Goal: Task Accomplishment & Management: Manage account settings

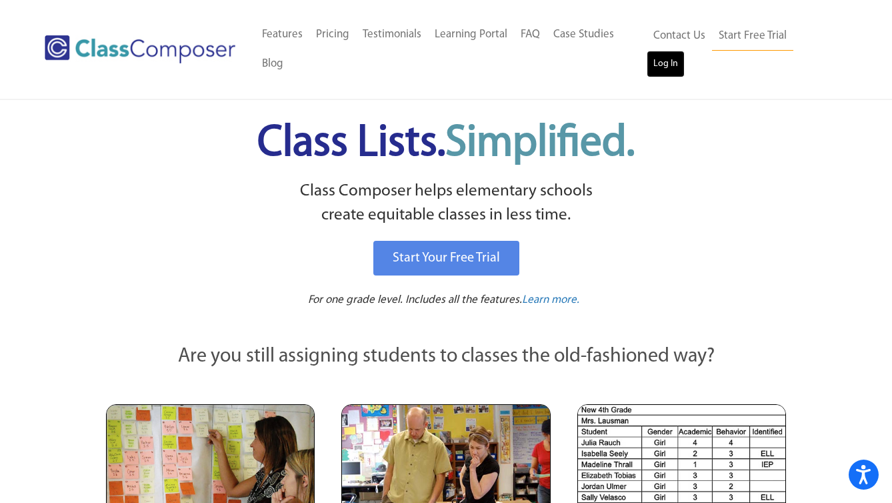
click at [684, 51] on link "Log In" at bounding box center [665, 64] width 38 height 27
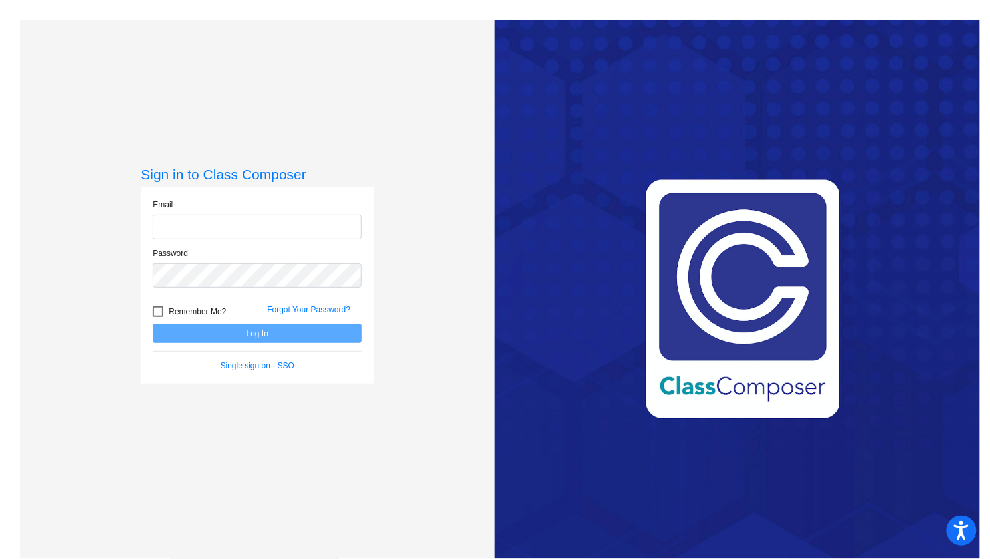
type input "shelly.wiggs@leusd.k12.ca.us"
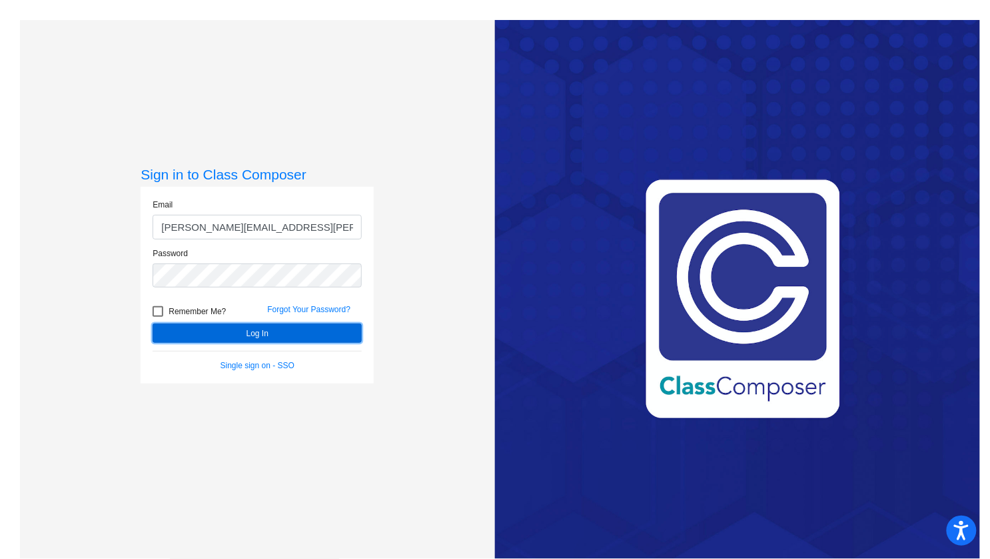
click at [249, 332] on button "Log In" at bounding box center [257, 332] width 209 height 19
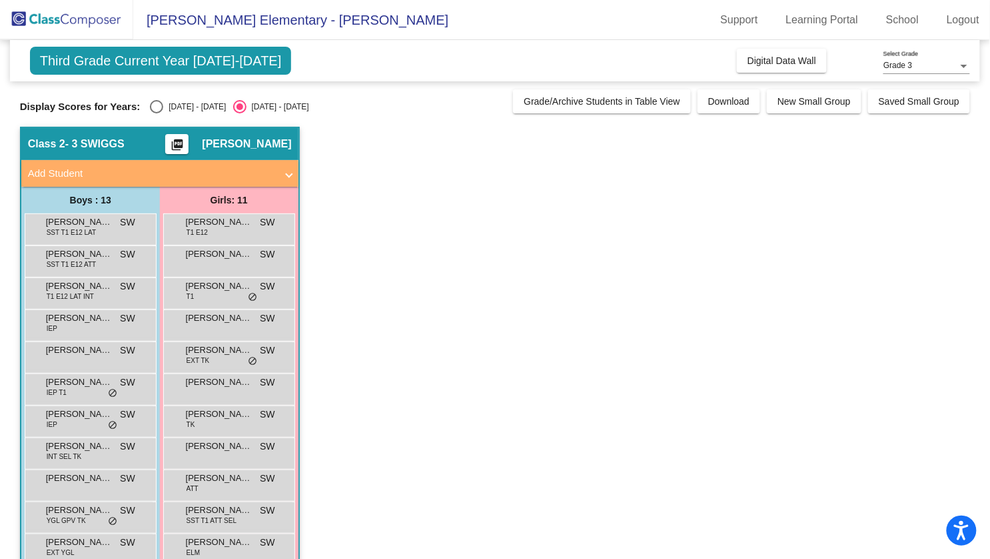
click at [155, 105] on div "Select an option" at bounding box center [156, 106] width 13 height 13
click at [156, 113] on input "2024 - 2025" at bounding box center [156, 113] width 1 height 1
radio input "true"
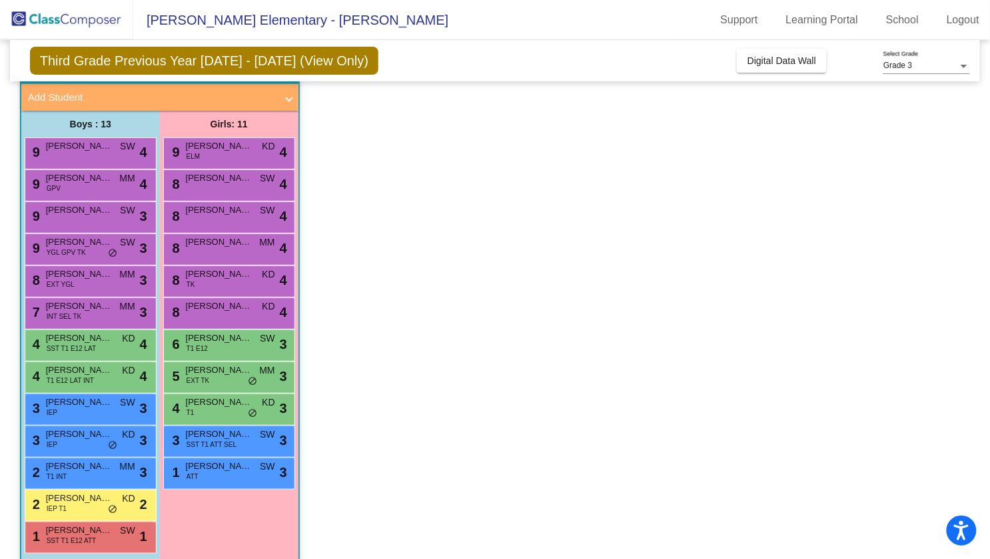
scroll to position [91, 0]
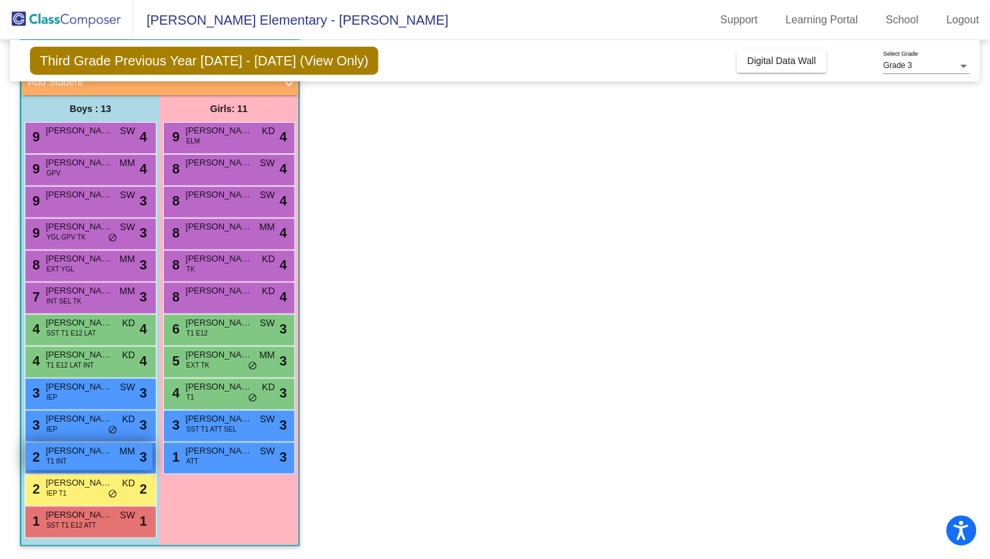
click at [75, 454] on span "Zeke Garcia" at bounding box center [79, 450] width 67 height 13
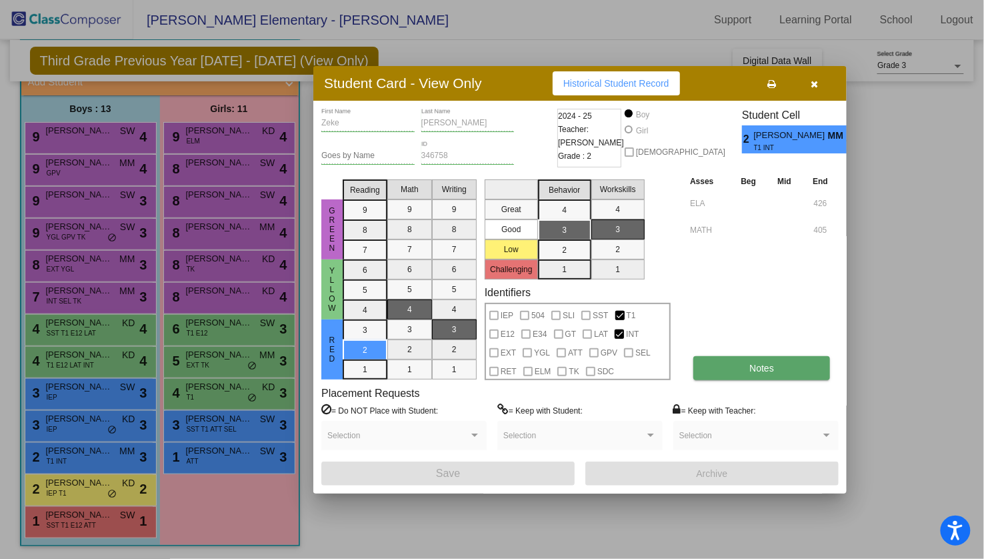
click at [764, 363] on span "Notes" at bounding box center [761, 368] width 25 height 11
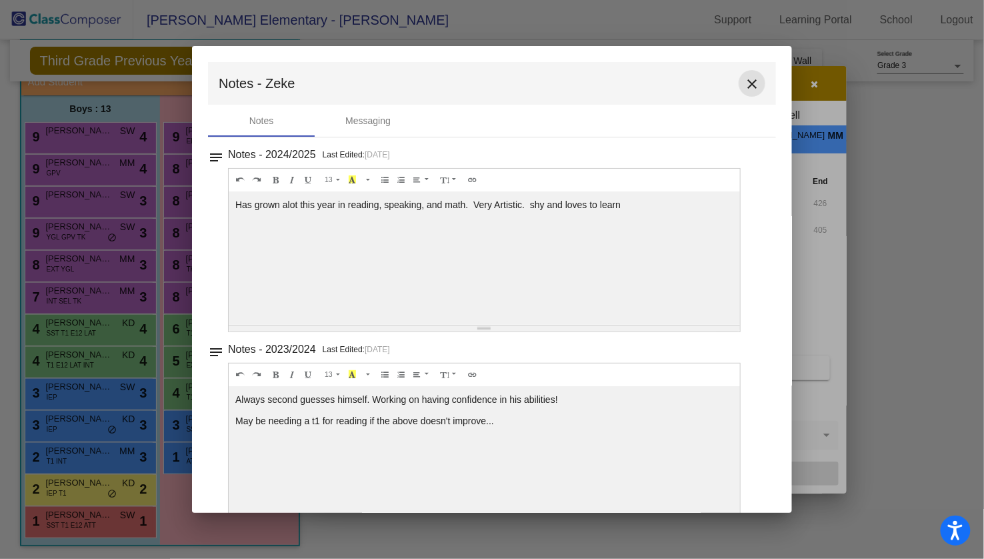
click at [746, 85] on mat-icon "close" at bounding box center [752, 84] width 16 height 16
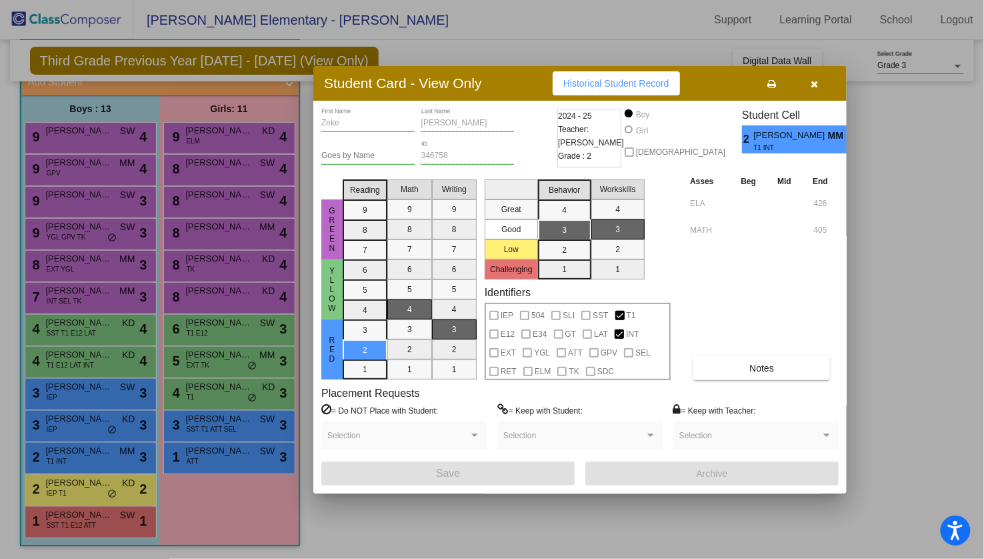
click at [811, 86] on icon "button" at bounding box center [814, 83] width 7 height 9
